Goal: Information Seeking & Learning: Learn about a topic

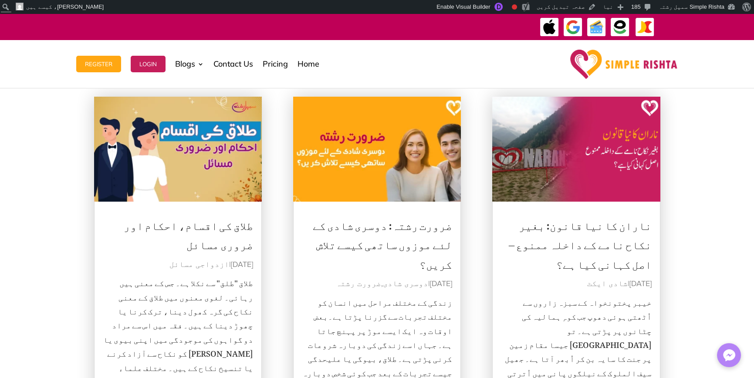
scroll to position [87, 0]
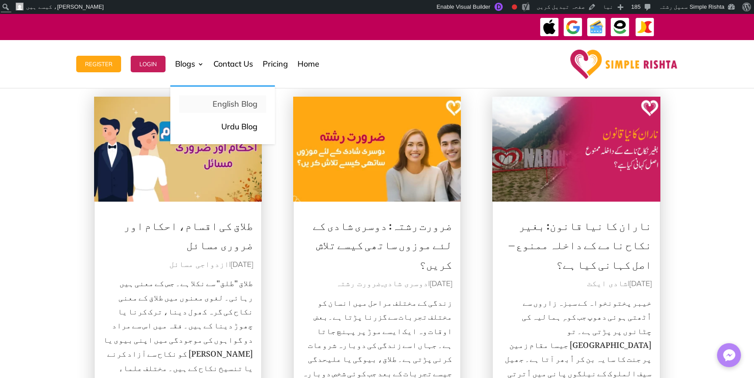
click at [216, 102] on p "English Blog" at bounding box center [223, 104] width 70 height 12
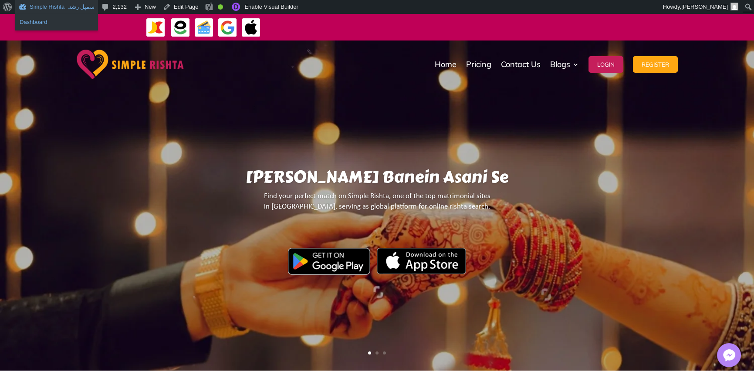
click at [39, 22] on link "Dashboard" at bounding box center [56, 22] width 83 height 11
